Goal: Transaction & Acquisition: Purchase product/service

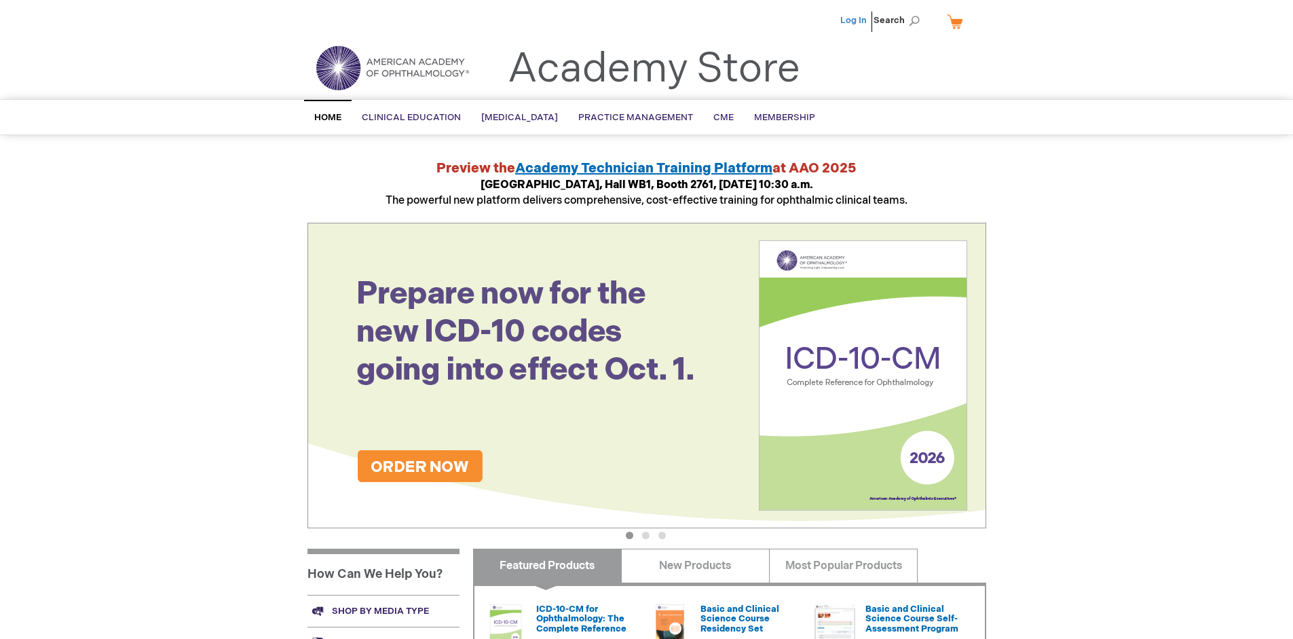
click at [855, 20] on link "Log In" at bounding box center [854, 20] width 26 height 11
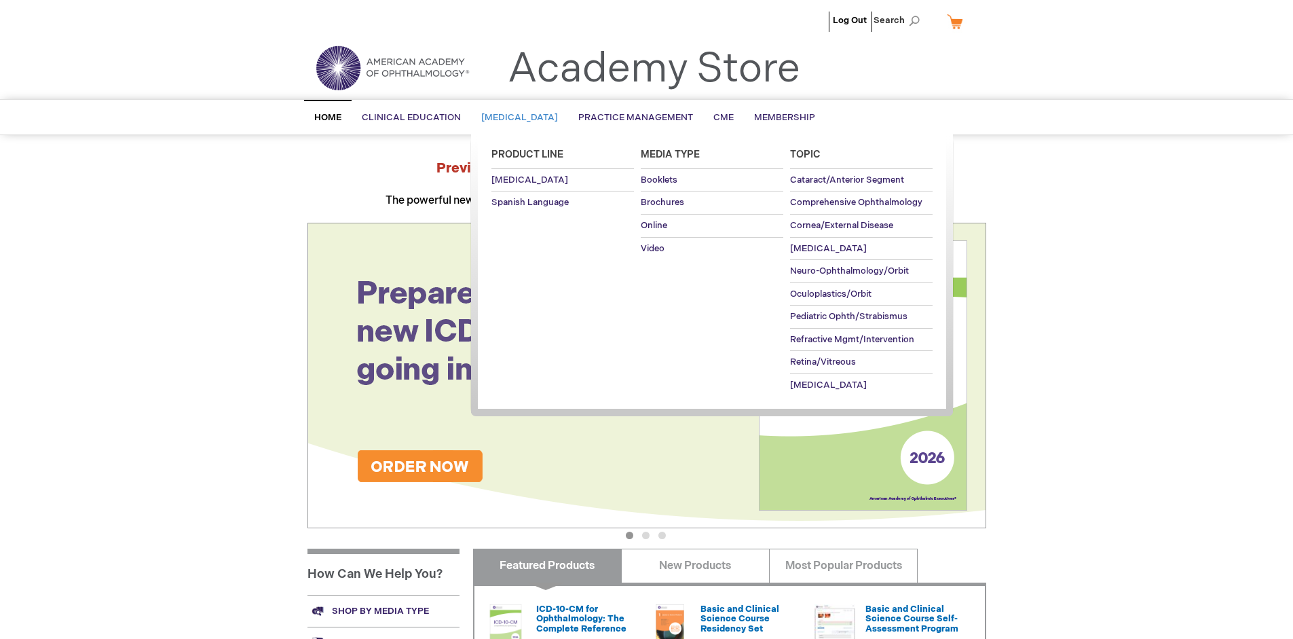
click at [524, 117] on span "[MEDICAL_DATA]" at bounding box center [519, 117] width 77 height 11
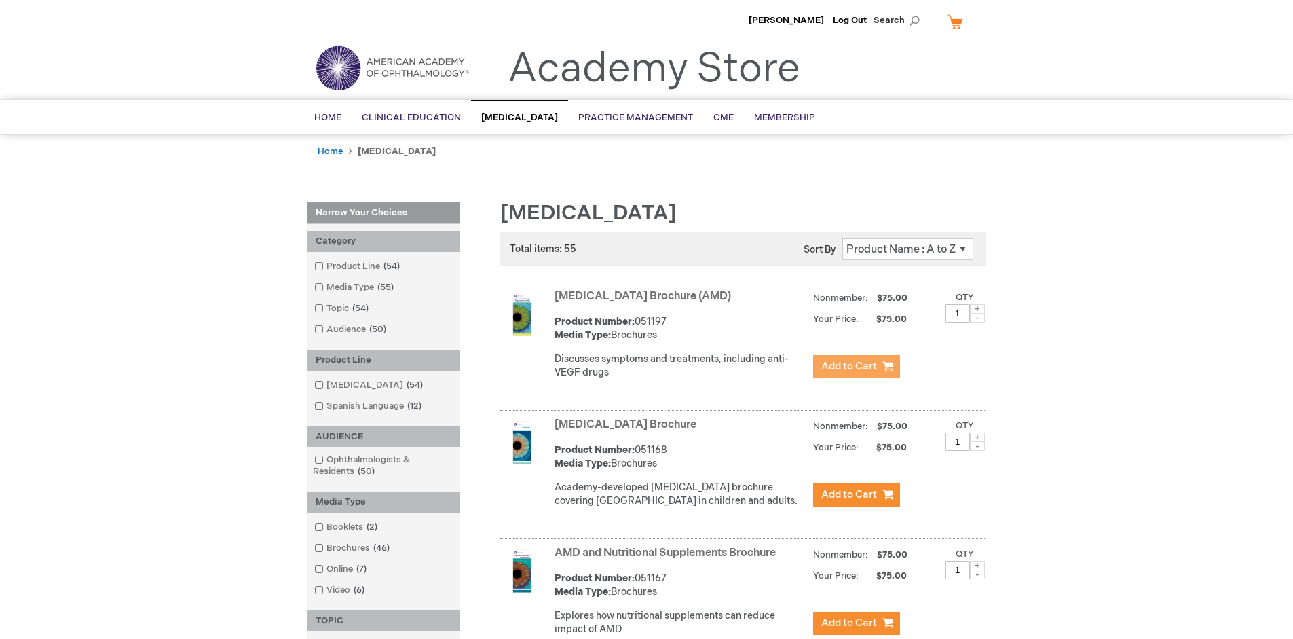
click at [856, 367] on span "Add to Cart" at bounding box center [850, 366] width 56 height 13
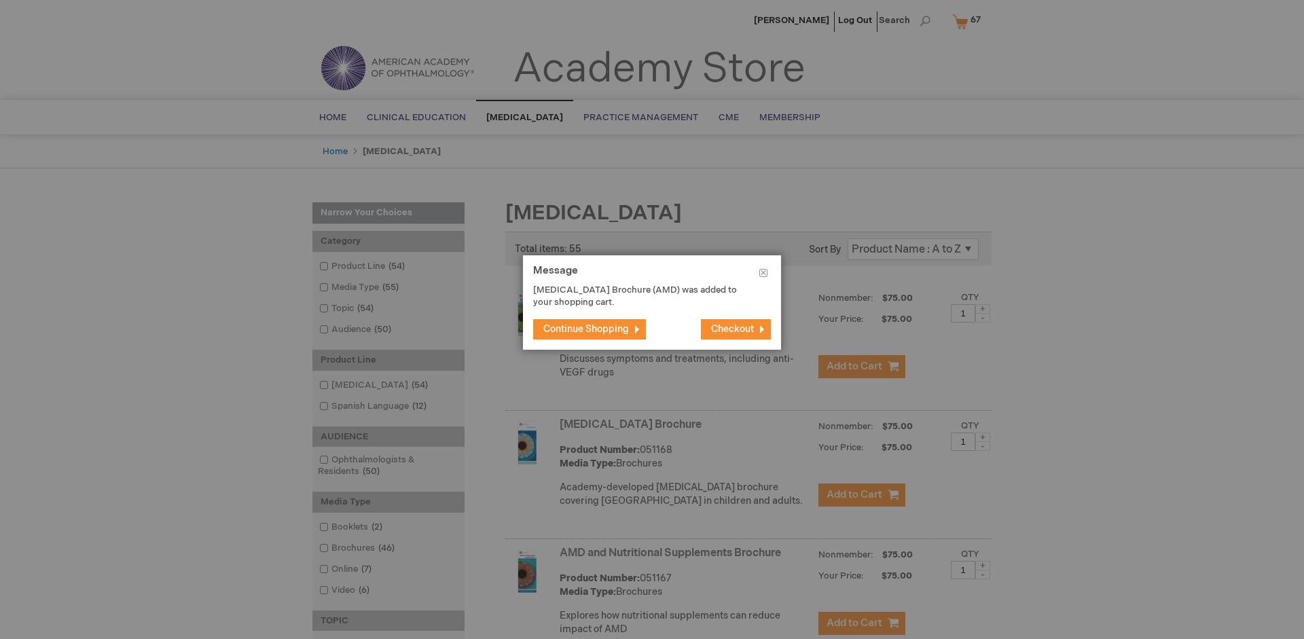
click at [586, 329] on span "Continue Shopping" at bounding box center [586, 329] width 86 height 12
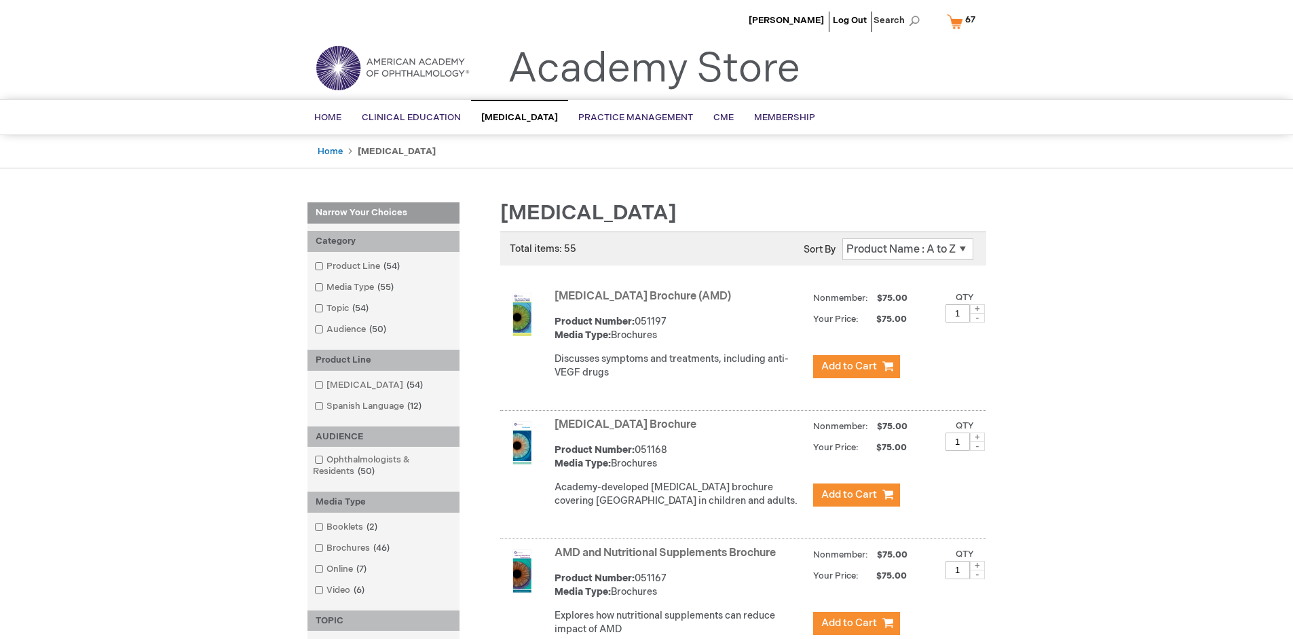
click at [668, 559] on link "AMD and Nutritional Supplements Brochure" at bounding box center [665, 553] width 221 height 13
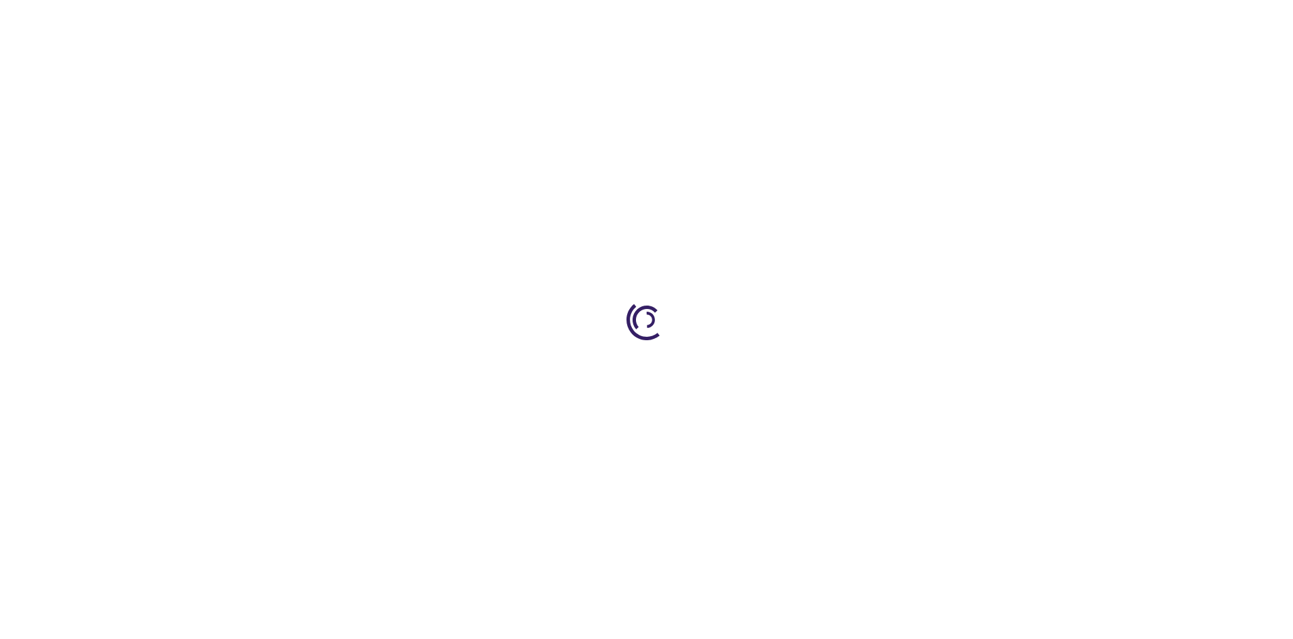
type input "1"
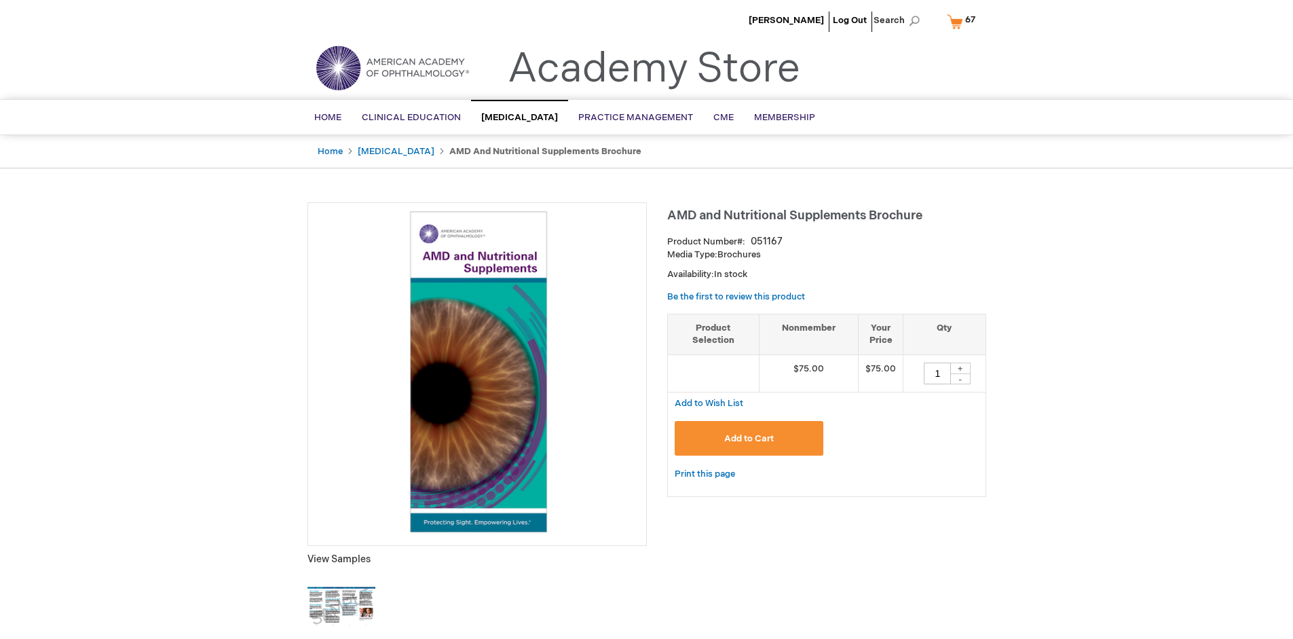
click at [749, 438] on span "Add to Cart" at bounding box center [749, 438] width 50 height 11
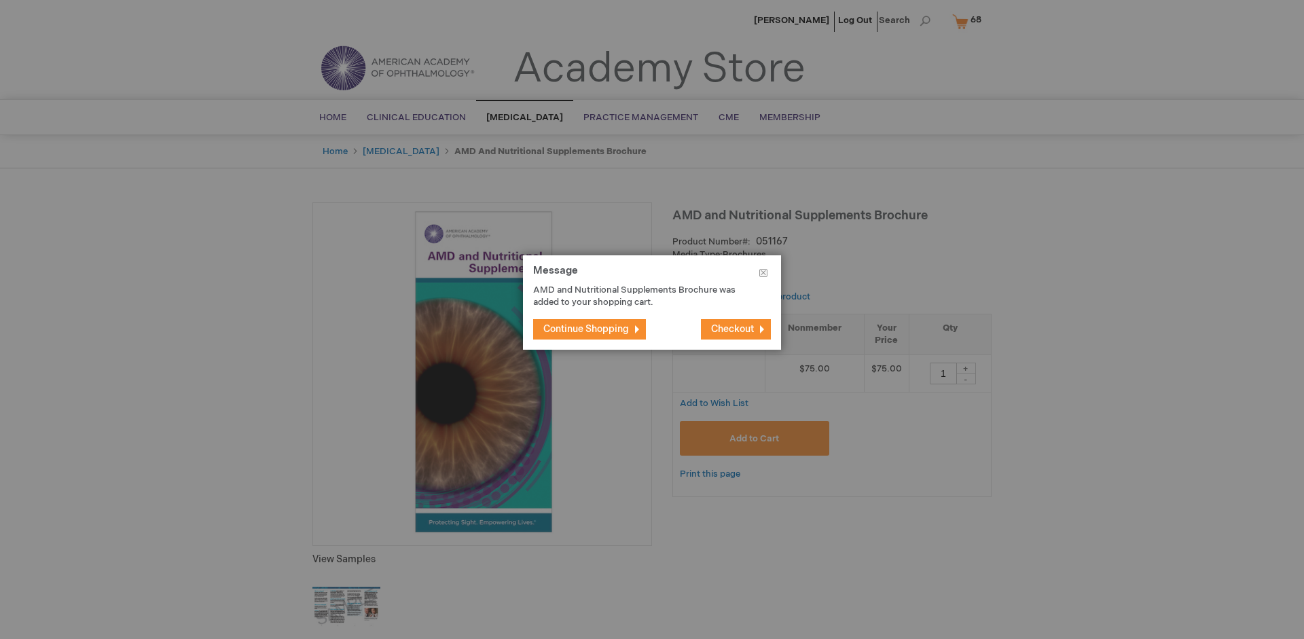
click at [586, 329] on span "Continue Shopping" at bounding box center [586, 329] width 86 height 12
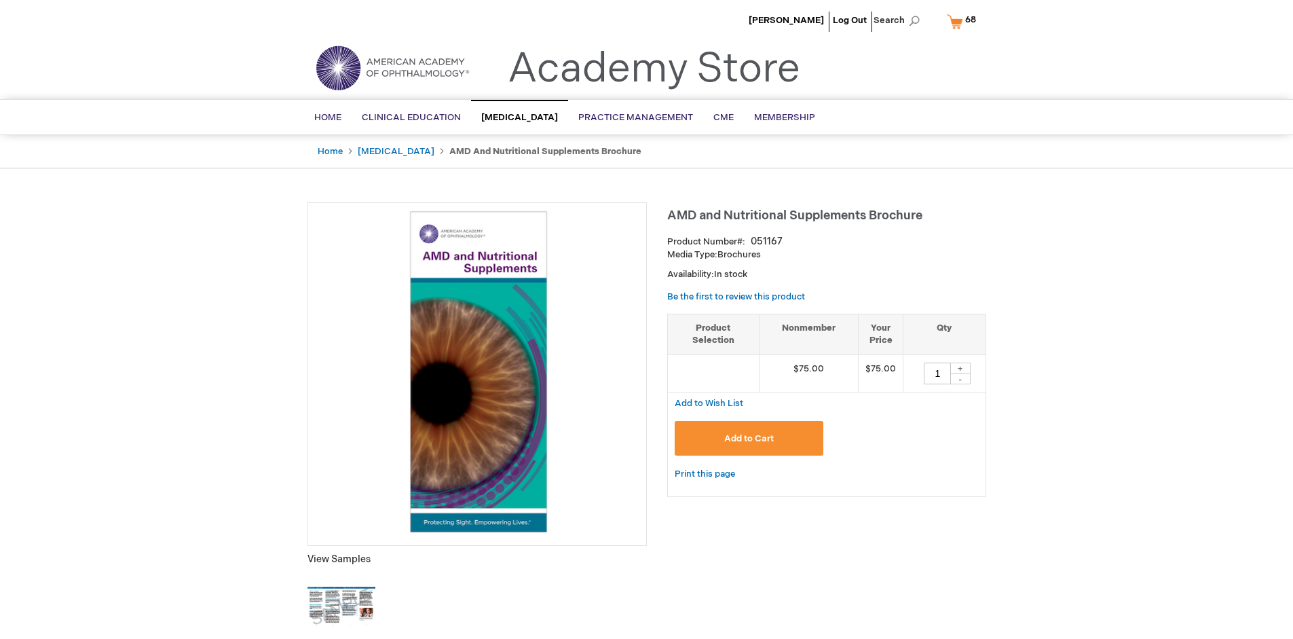
click at [964, 21] on span "68 68 items" at bounding box center [970, 20] width 15 height 16
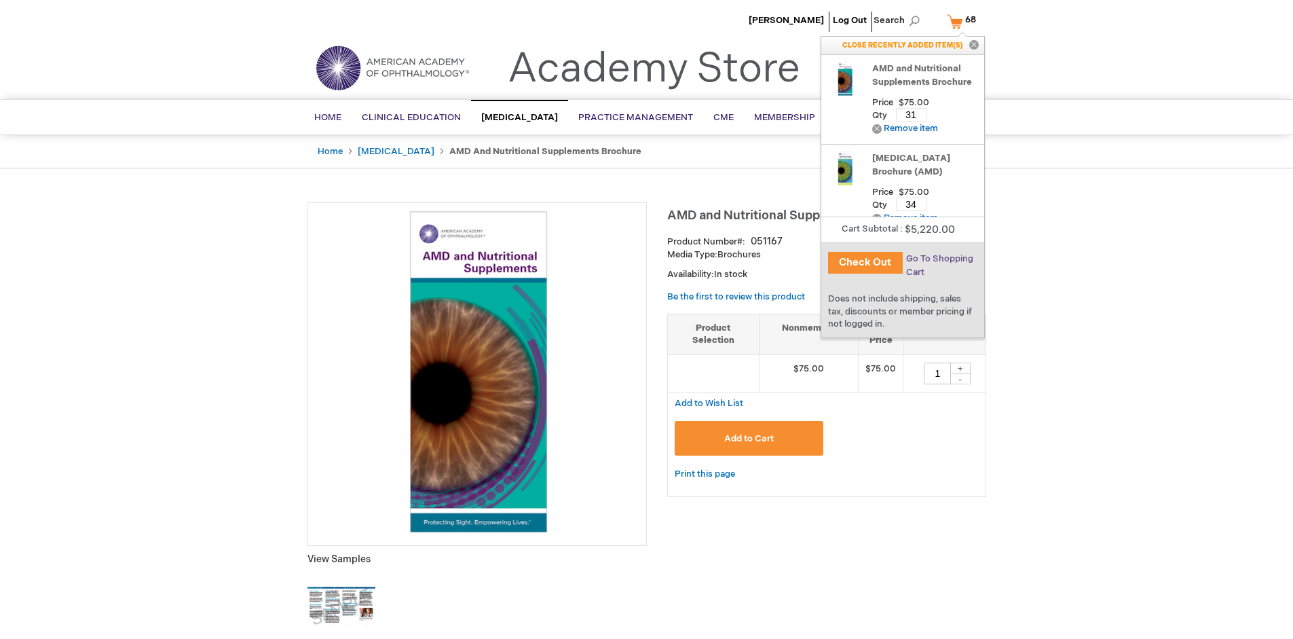
click at [939, 259] on span "Go To Shopping Cart" at bounding box center [939, 265] width 67 height 24
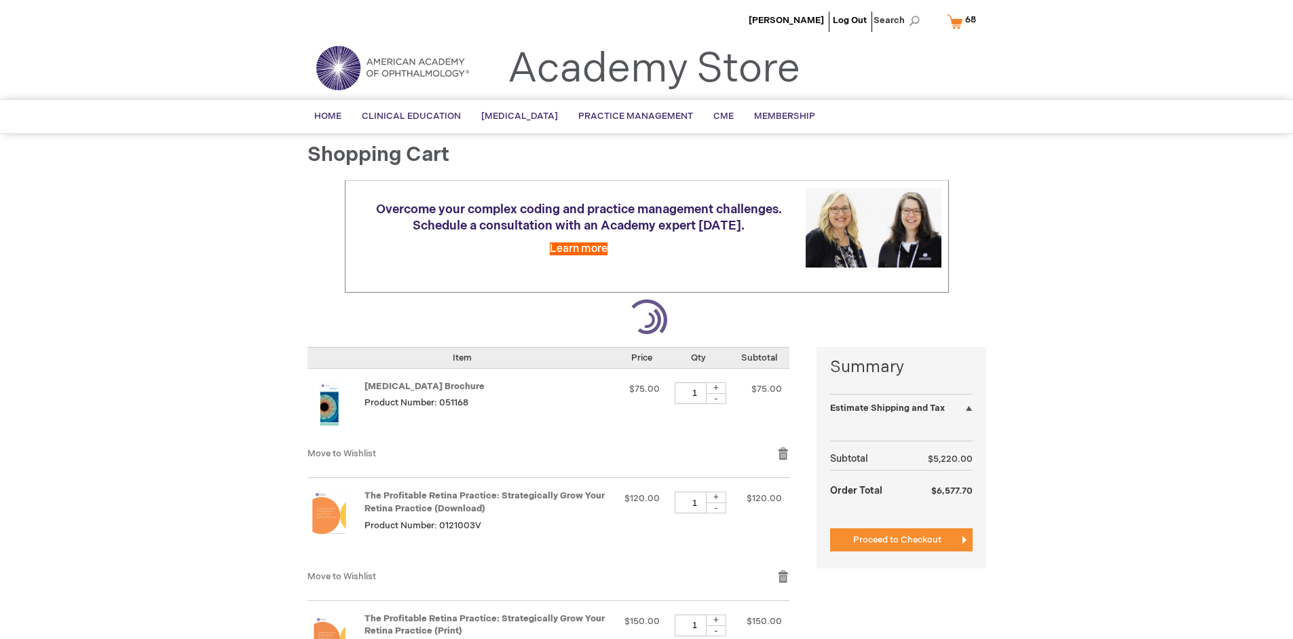
select select "US"
select select "41"
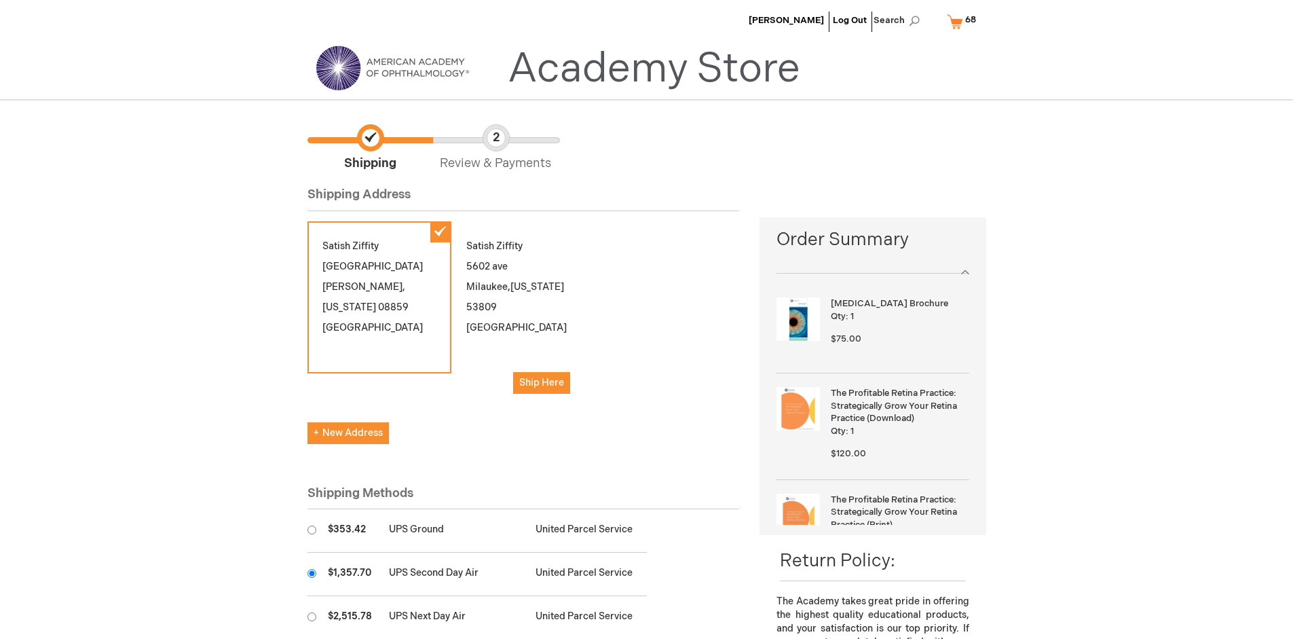
click at [312, 573] on input "radio" at bounding box center [312, 573] width 9 height 9
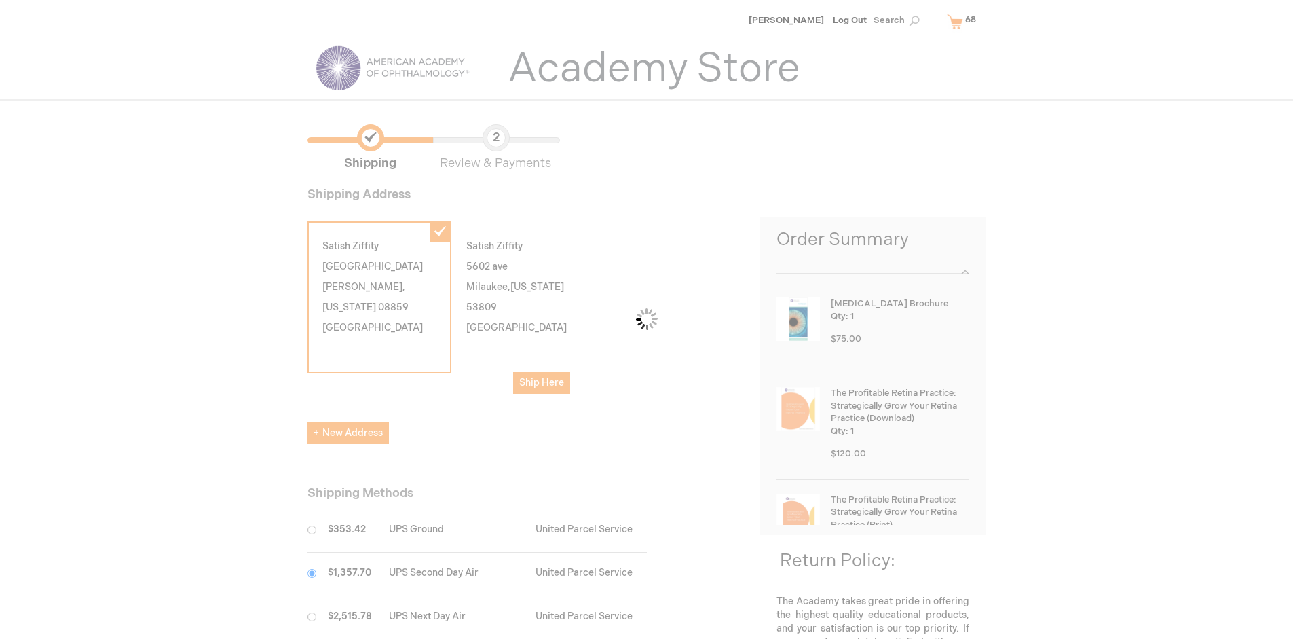
scroll to position [68, 0]
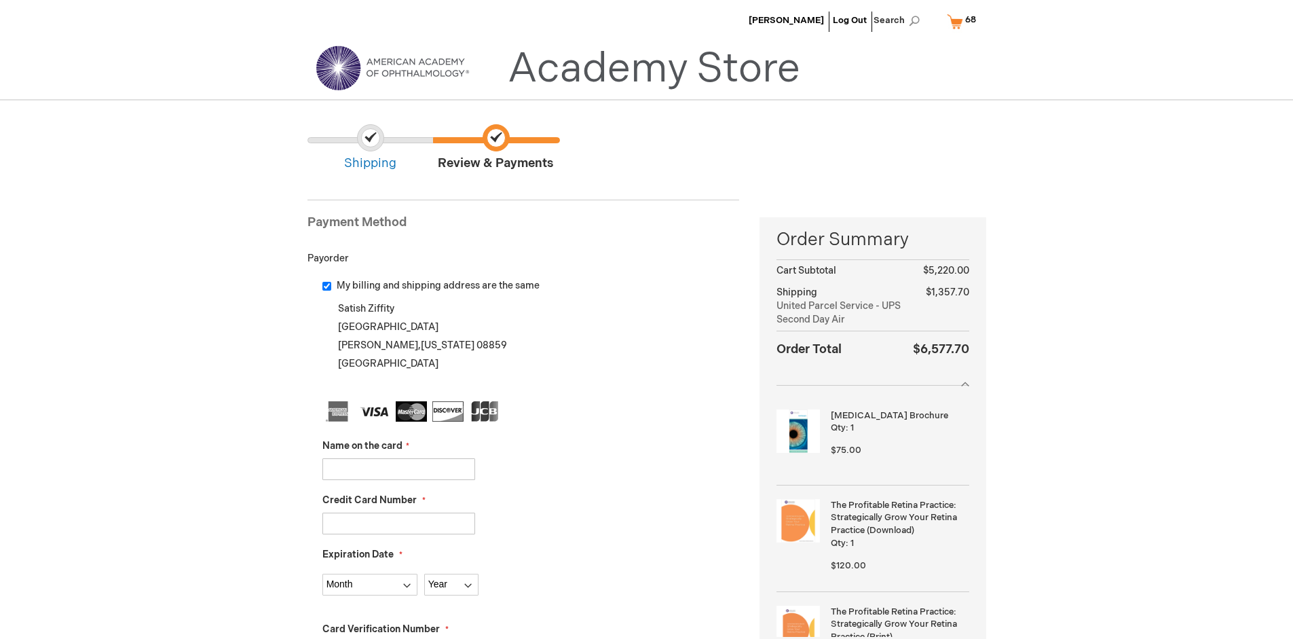
click at [399, 468] on input "Name on the card" at bounding box center [399, 469] width 153 height 22
